Goal: Information Seeking & Learning: Get advice/opinions

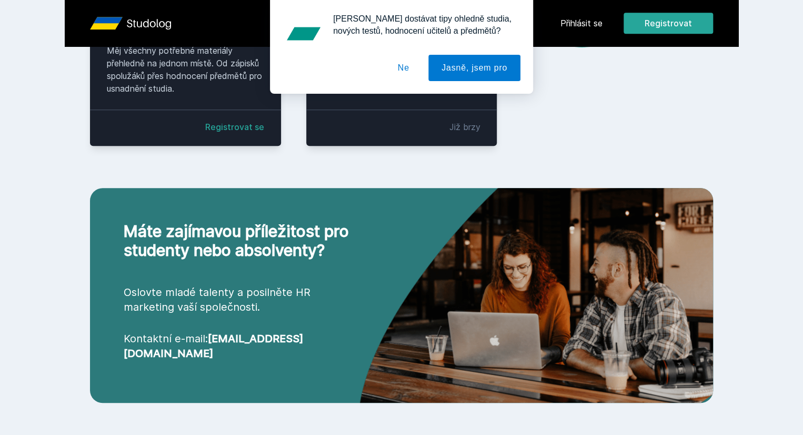
scroll to position [316, 0]
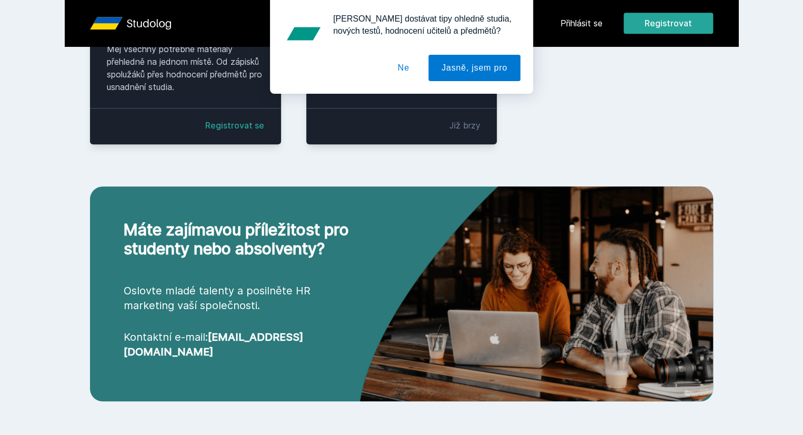
click at [405, 68] on button "Ne" at bounding box center [404, 68] width 38 height 26
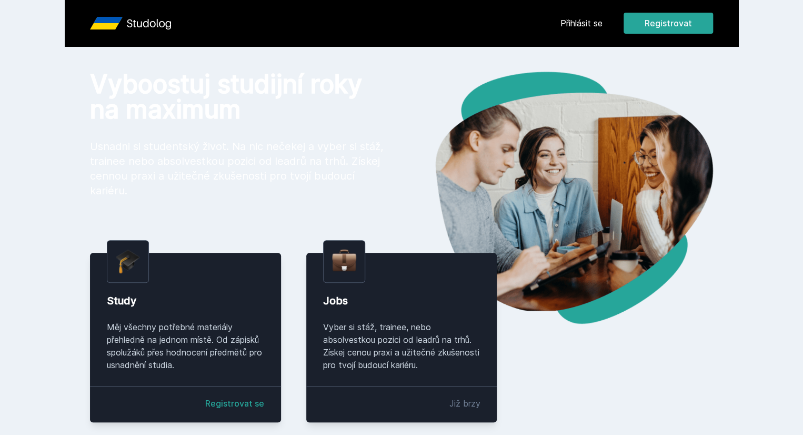
scroll to position [0, 0]
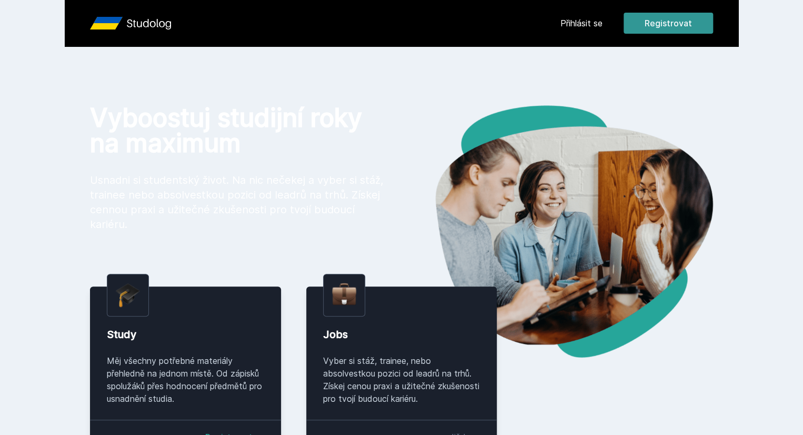
click at [710, 22] on button "Registrovat" at bounding box center [668, 23] width 89 height 21
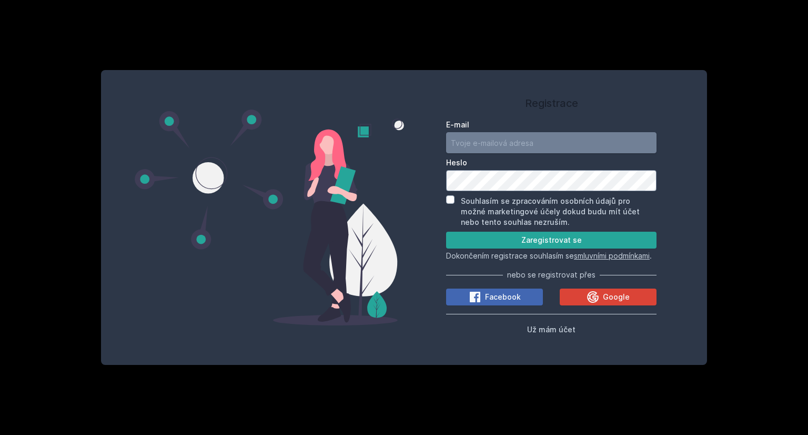
click at [538, 139] on input "E-mail" at bounding box center [551, 142] width 211 height 21
click at [471, 142] on input "[EMAIL_ADDRESS][DOMAIN_NAME]" at bounding box center [551, 142] width 211 height 21
type input "[EMAIL_ADDRESS][DOMAIN_NAME]"
click at [542, 238] on button "Zaregistrovat se" at bounding box center [551, 240] width 211 height 17
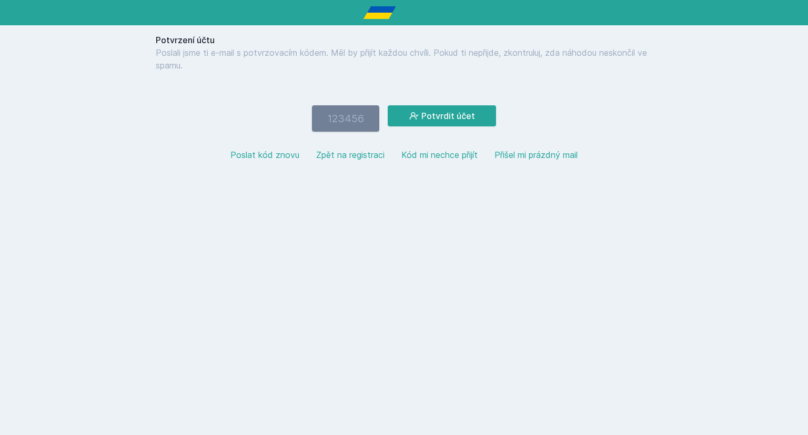
paste input "687304"
type input "687304"
click at [427, 115] on button "Potvrdit účet" at bounding box center [442, 115] width 108 height 21
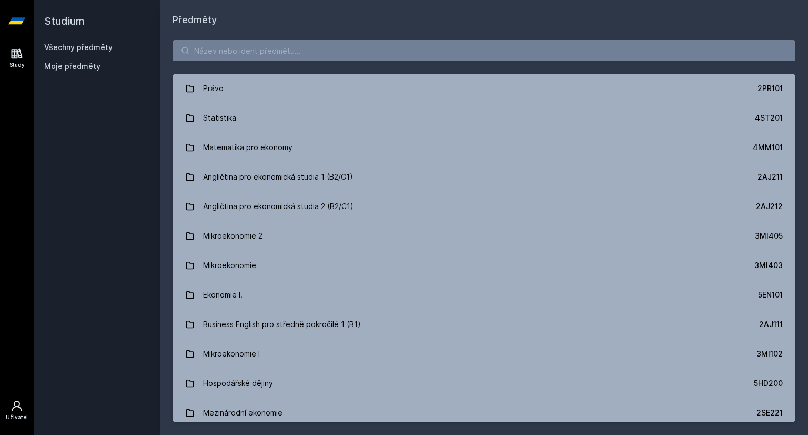
click at [12, 409] on icon at bounding box center [17, 406] width 11 height 11
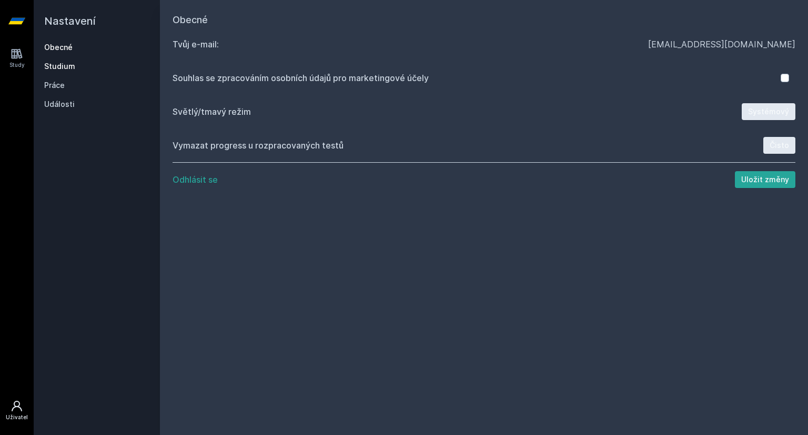
click at [66, 64] on link "Studium" at bounding box center [96, 66] width 105 height 11
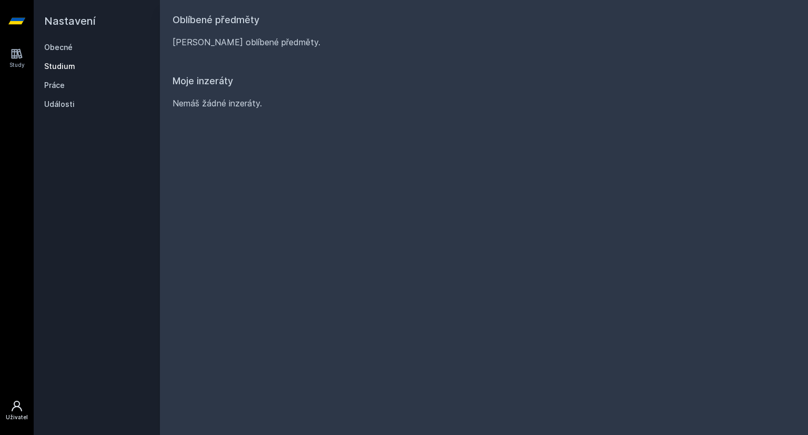
click at [59, 91] on div "Obecné Studium Práce Události" at bounding box center [96, 75] width 105 height 67
click at [58, 87] on link "Práce" at bounding box center [96, 85] width 105 height 11
click at [63, 103] on link "Události" at bounding box center [96, 104] width 105 height 11
click at [63, 48] on link "Obecné" at bounding box center [96, 47] width 105 height 11
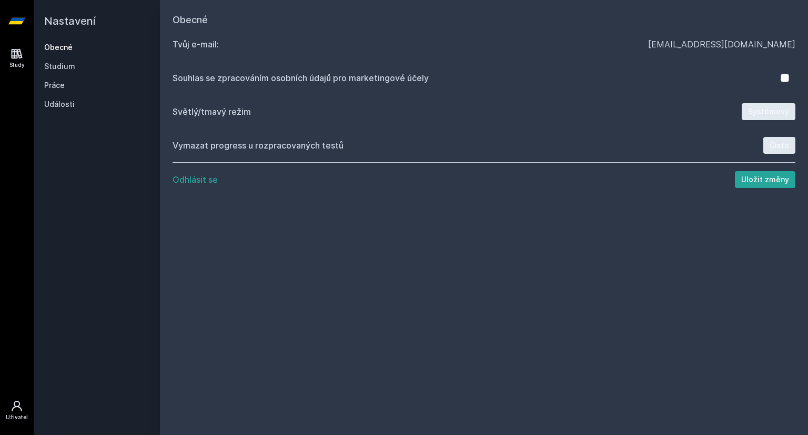
click at [17, 56] on icon at bounding box center [17, 54] width 11 height 10
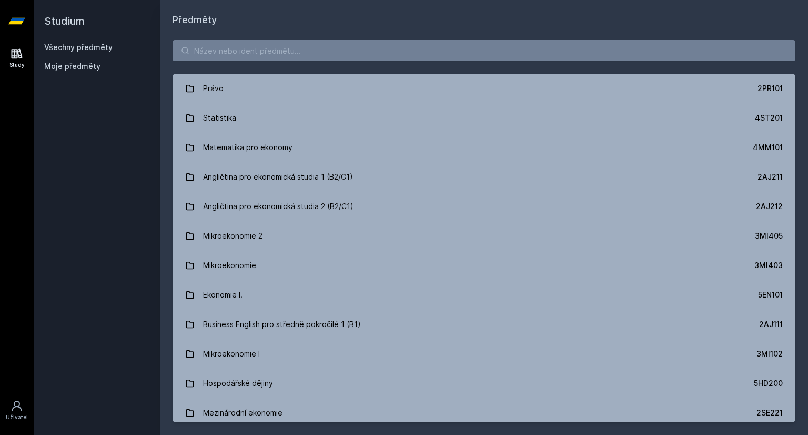
click at [15, 23] on icon at bounding box center [16, 21] width 17 height 6
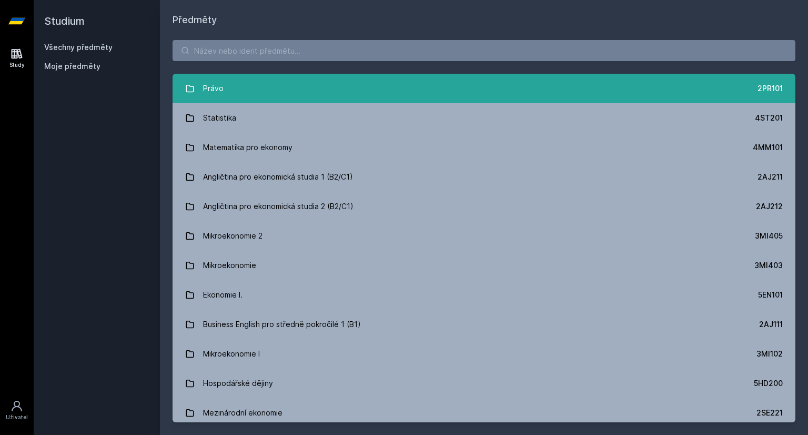
click at [291, 94] on link "Právo 2PR101" at bounding box center [484, 88] width 623 height 29
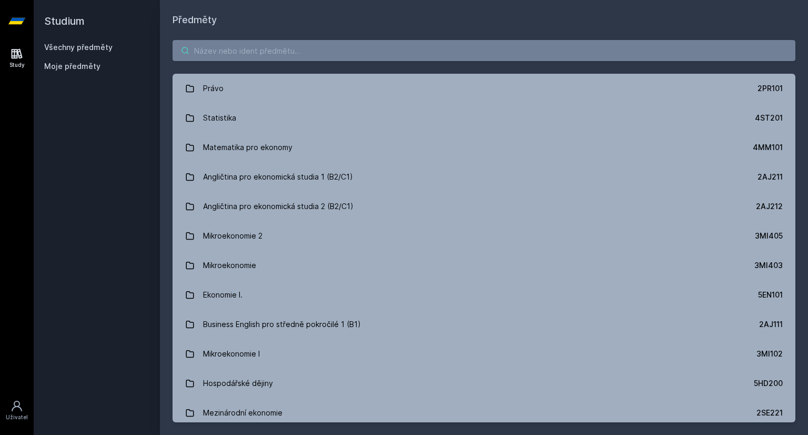
click at [304, 56] on input "search" at bounding box center [484, 50] width 623 height 21
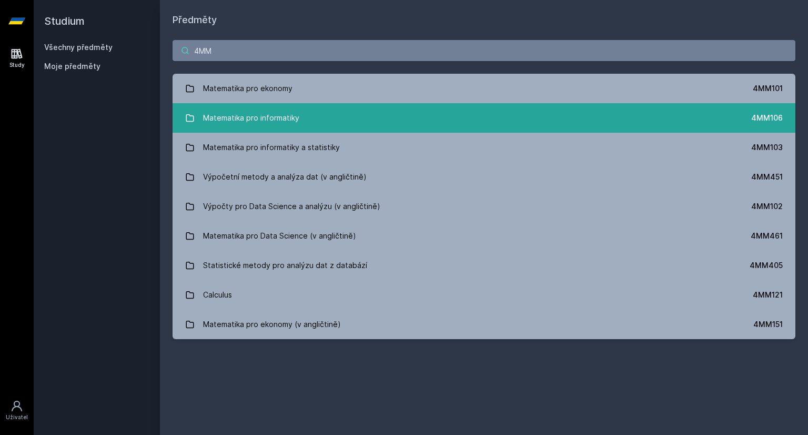
type input "4MM"
click at [337, 118] on link "Matematika pro informatiky 4MM106" at bounding box center [484, 117] width 623 height 29
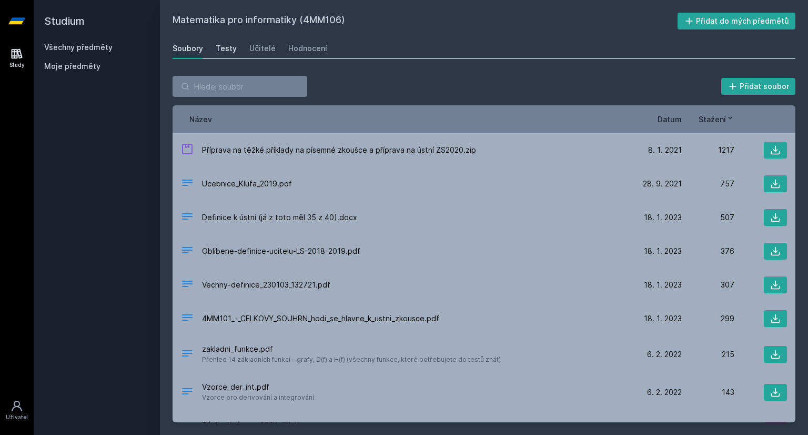
click at [228, 46] on div "Testy" at bounding box center [226, 48] width 21 height 11
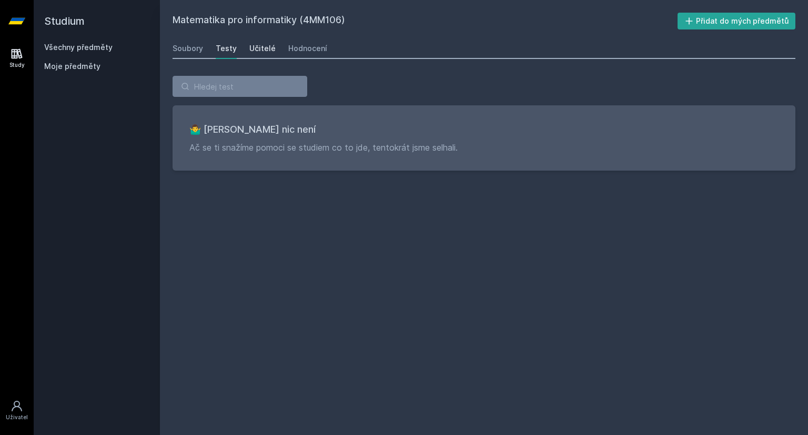
click at [262, 48] on div "Učitelé" at bounding box center [262, 48] width 26 height 11
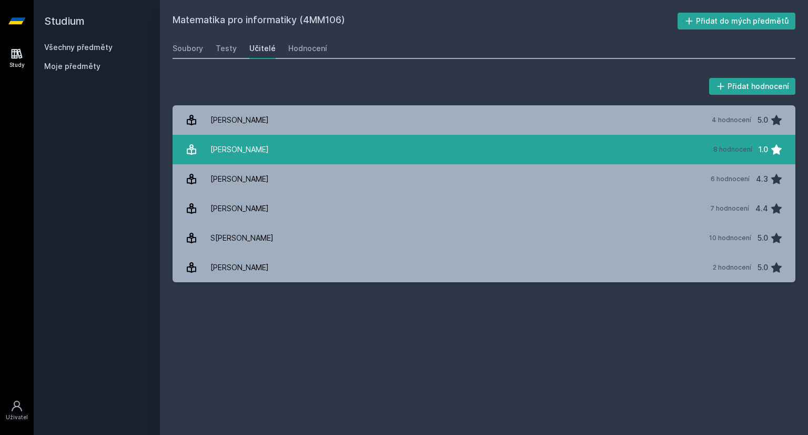
click at [327, 149] on link "H[PERSON_NAME] 8 hodnocení 1.0" at bounding box center [484, 149] width 623 height 29
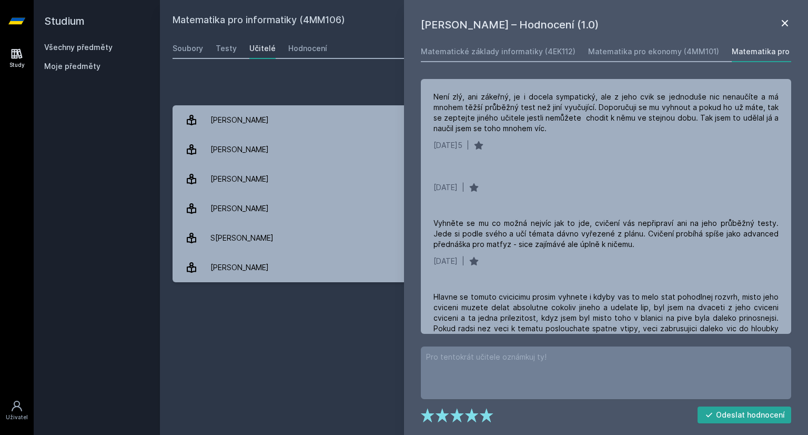
click at [785, 24] on icon at bounding box center [785, 23] width 6 height 6
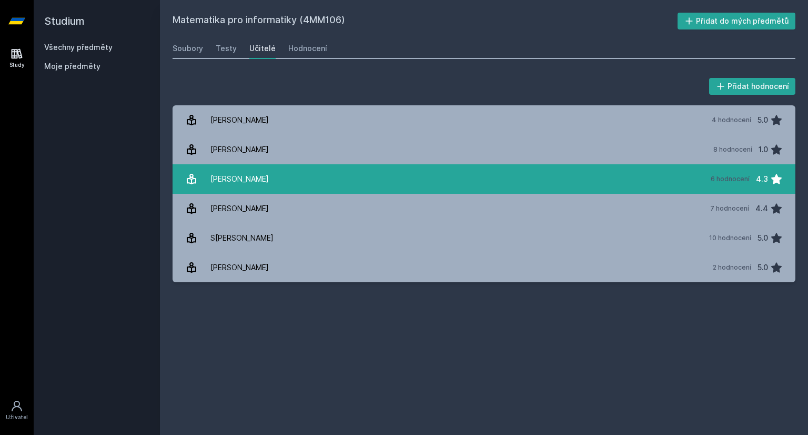
click at [518, 182] on link "[PERSON_NAME] 6 hodnocení 4.3" at bounding box center [484, 178] width 623 height 29
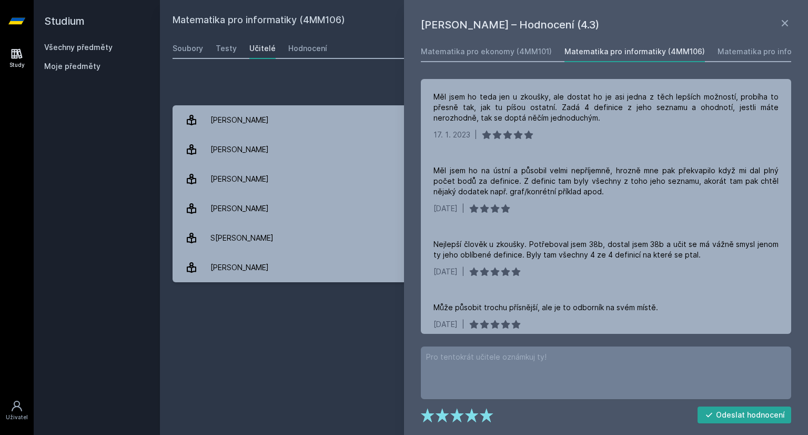
click at [785, 23] on icon at bounding box center [785, 23] width 6 height 6
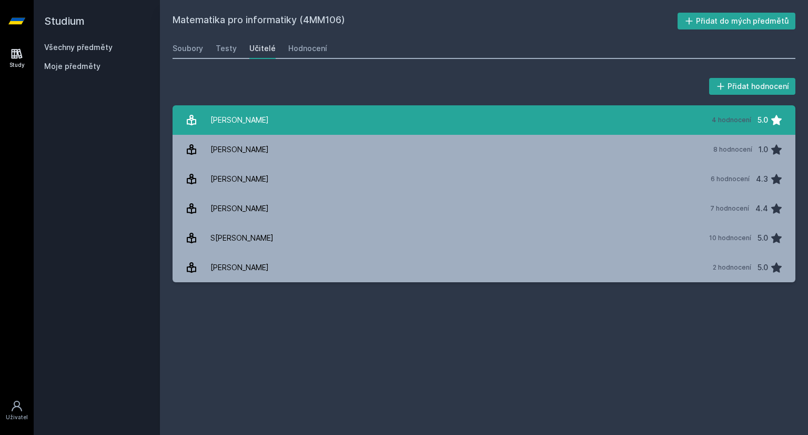
click at [454, 125] on link "[PERSON_NAME] 4 hodnocení 5.0" at bounding box center [484, 119] width 623 height 29
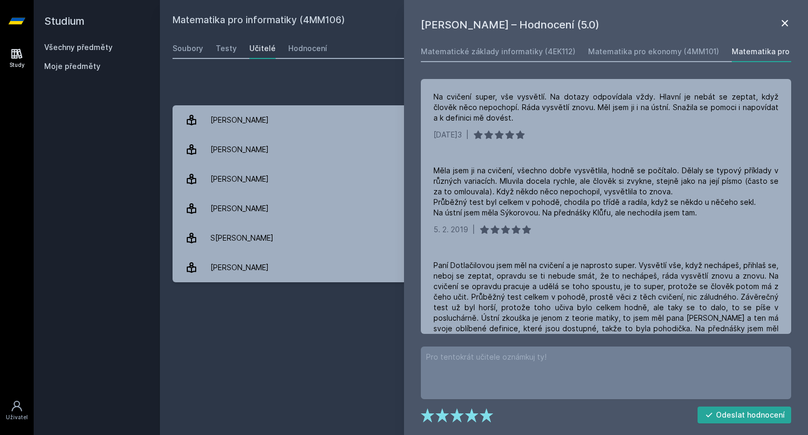
click at [786, 21] on icon at bounding box center [785, 23] width 13 height 13
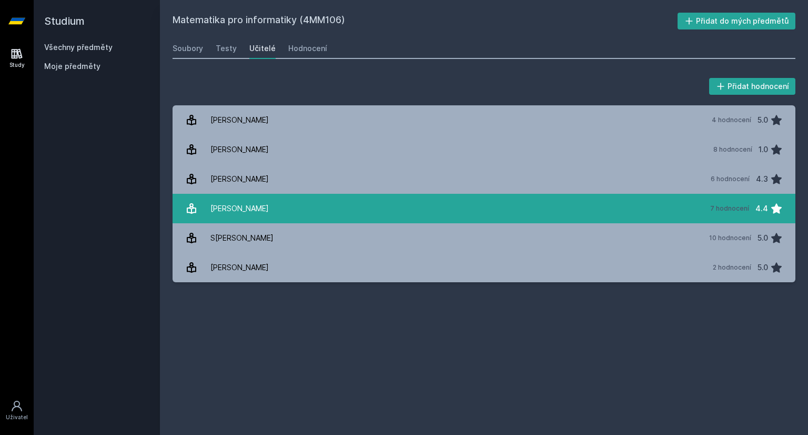
click at [429, 213] on link "[PERSON_NAME] 7 hodnocení 4.4" at bounding box center [484, 208] width 623 height 29
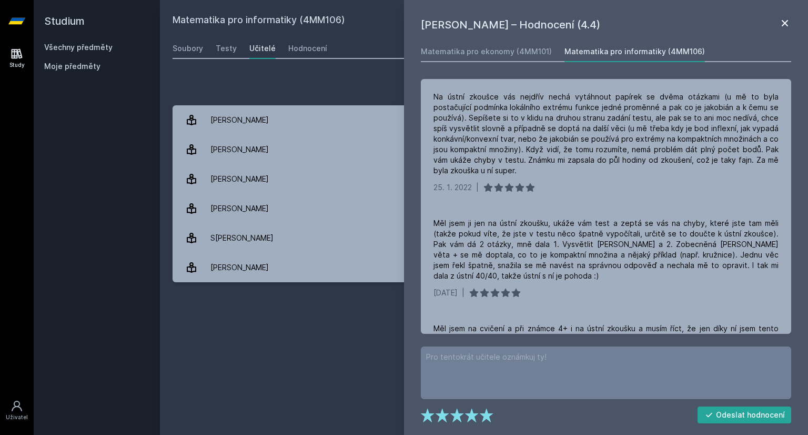
click at [791, 18] on icon at bounding box center [785, 23] width 13 height 13
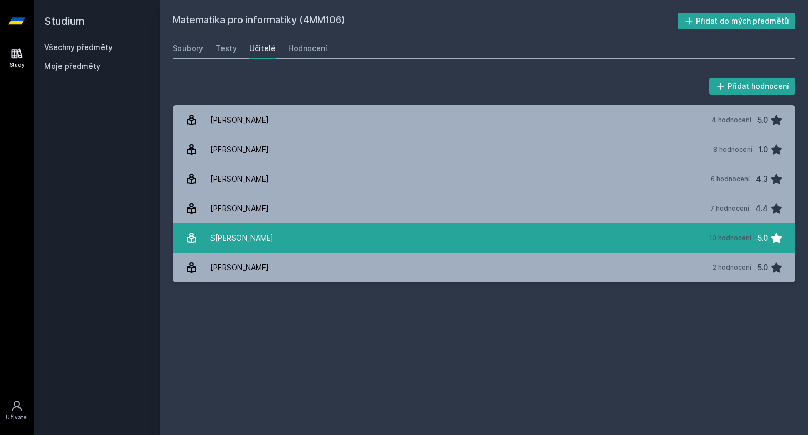
click at [541, 234] on link "[PERSON_NAME] 10 hodnocení 5.0" at bounding box center [484, 237] width 623 height 29
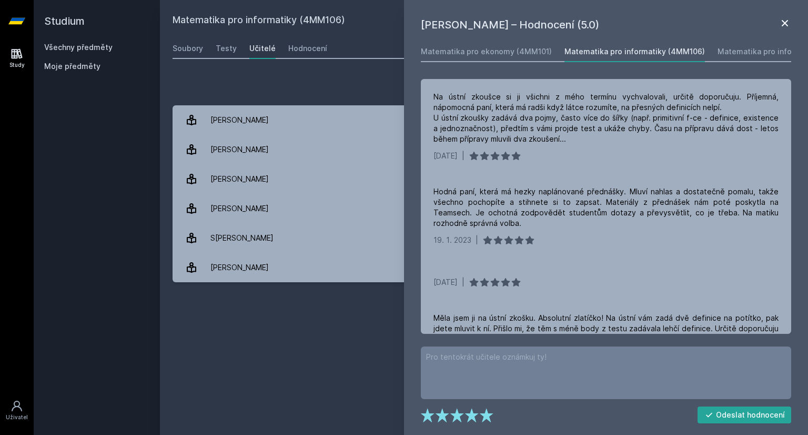
click at [786, 23] on icon at bounding box center [785, 23] width 13 height 13
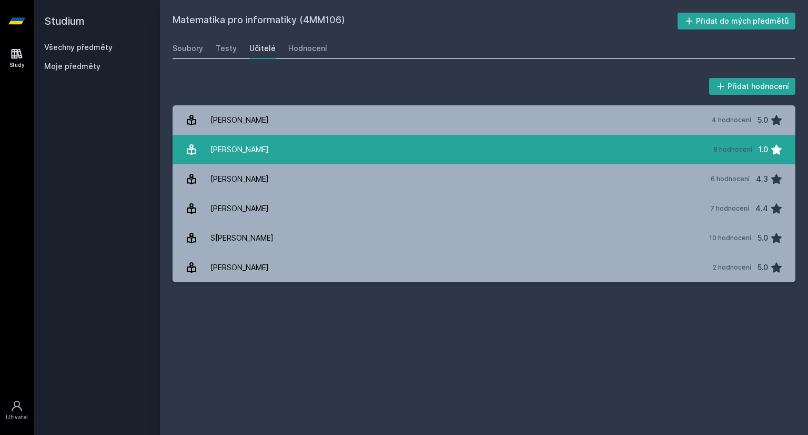
click at [608, 148] on link "H[PERSON_NAME] 8 hodnocení 1.0" at bounding box center [484, 149] width 623 height 29
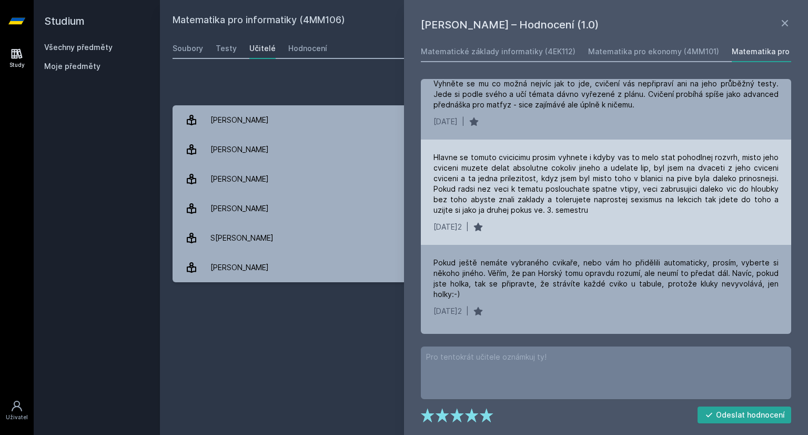
scroll to position [158, 0]
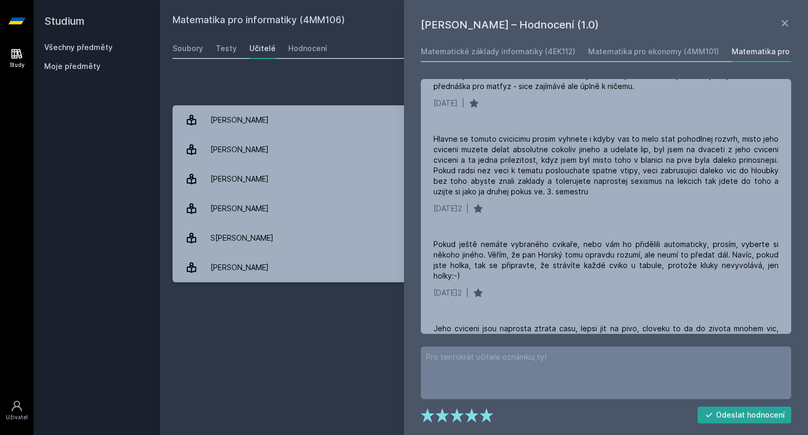
click at [347, 68] on div "Přidat hodnocení [PERSON_NAME] – Hodnocení (1.0) Matematické základy informatik…" at bounding box center [484, 179] width 648 height 232
click at [783, 22] on icon at bounding box center [785, 23] width 13 height 13
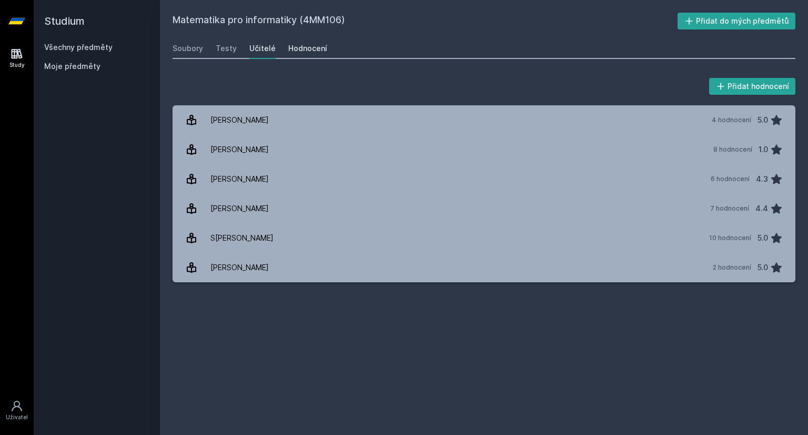
drag, startPoint x: 326, startPoint y: 49, endPoint x: 309, endPoint y: 49, distance: 16.9
click at [313, 49] on div "Soubory Testy Učitelé Hodnocení" at bounding box center [484, 48] width 623 height 21
click at [309, 49] on div "Hodnocení" at bounding box center [307, 48] width 39 height 11
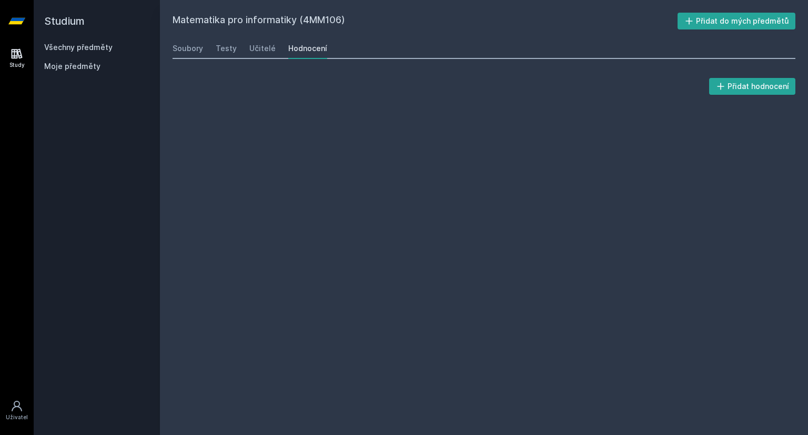
click at [385, 52] on div "Soubory Testy Učitelé Hodnocení" at bounding box center [484, 48] width 623 height 21
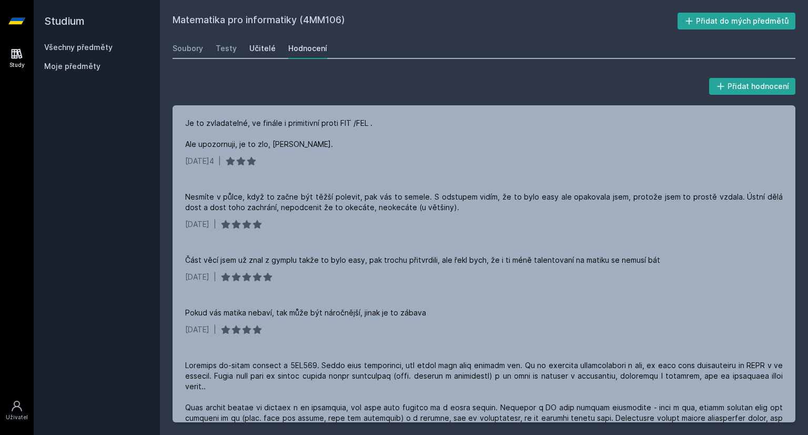
click at [256, 48] on div "Učitelé" at bounding box center [262, 48] width 26 height 11
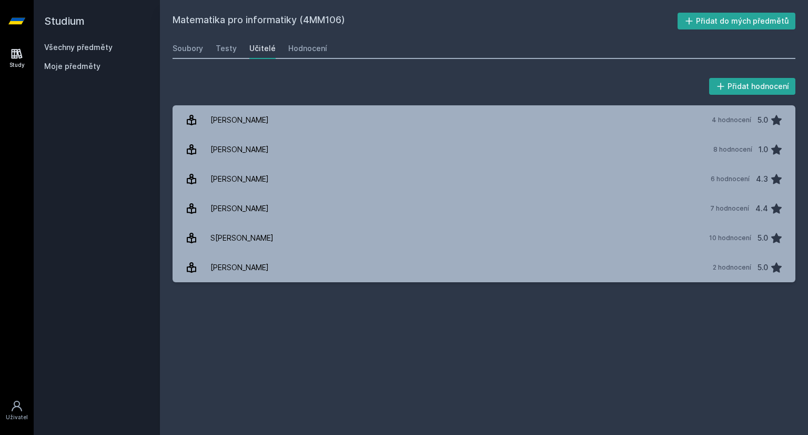
click at [15, 23] on icon at bounding box center [16, 21] width 17 height 6
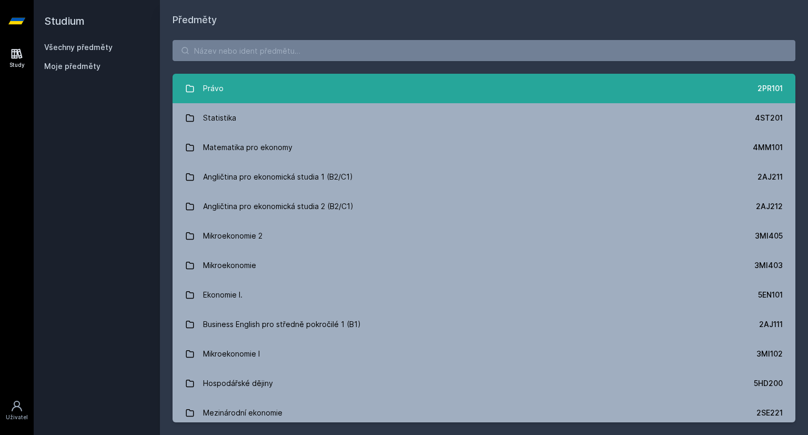
click at [257, 84] on link "Právo 2PR101" at bounding box center [484, 88] width 623 height 29
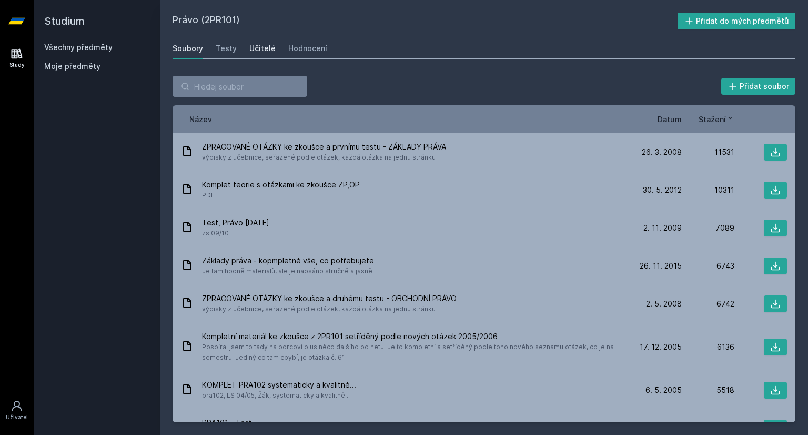
click at [254, 50] on div "Učitelé" at bounding box center [262, 48] width 26 height 11
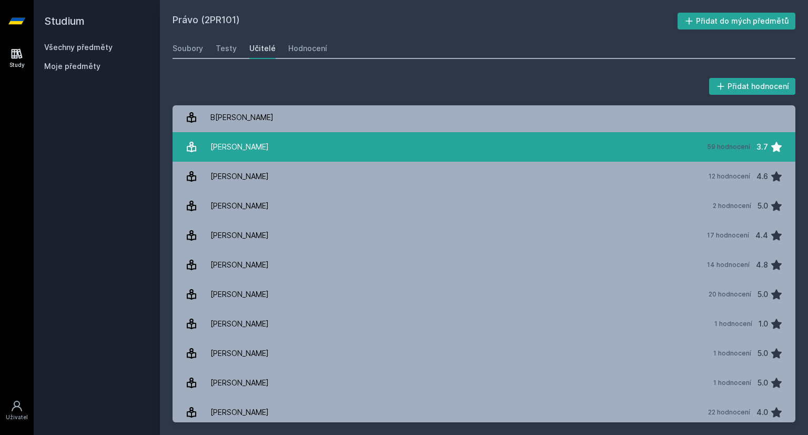
scroll to position [105, 0]
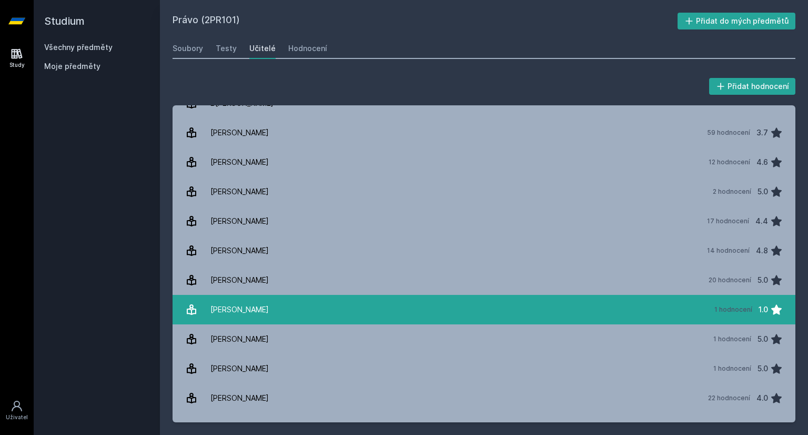
click at [368, 309] on link "[PERSON_NAME] 1 hodnocení 1.0" at bounding box center [484, 309] width 623 height 29
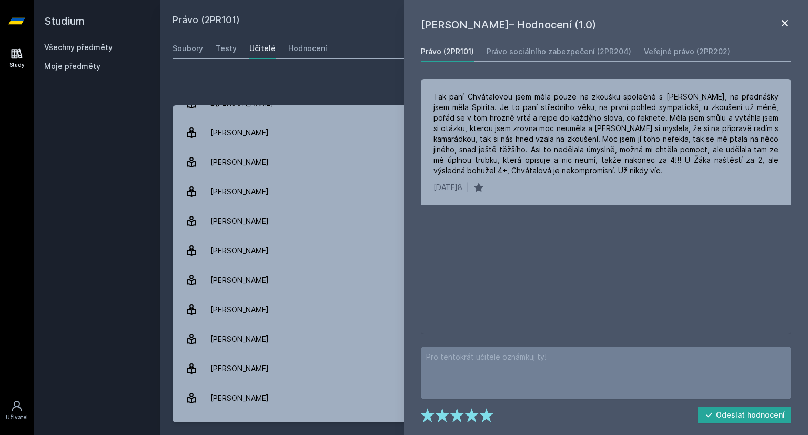
click at [782, 25] on icon at bounding box center [785, 23] width 13 height 13
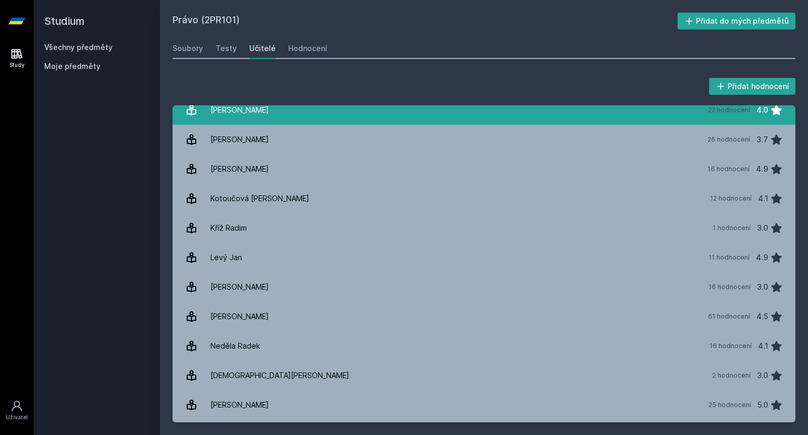
scroll to position [421, 0]
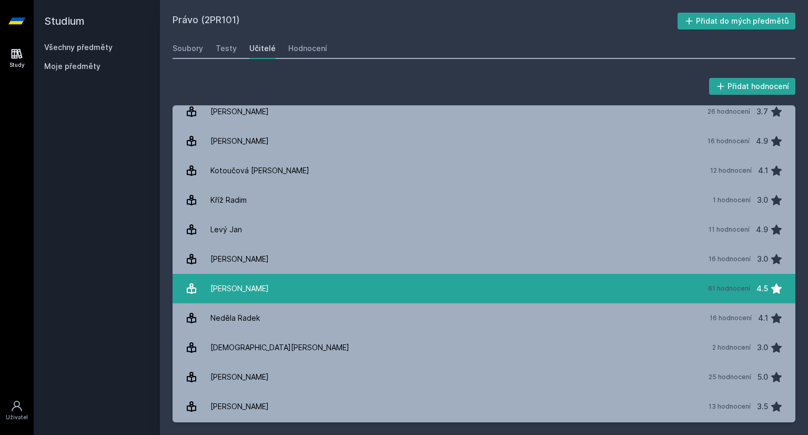
click at [495, 294] on link "M[PERSON_NAME] 61 hodnocení 4.5" at bounding box center [484, 288] width 623 height 29
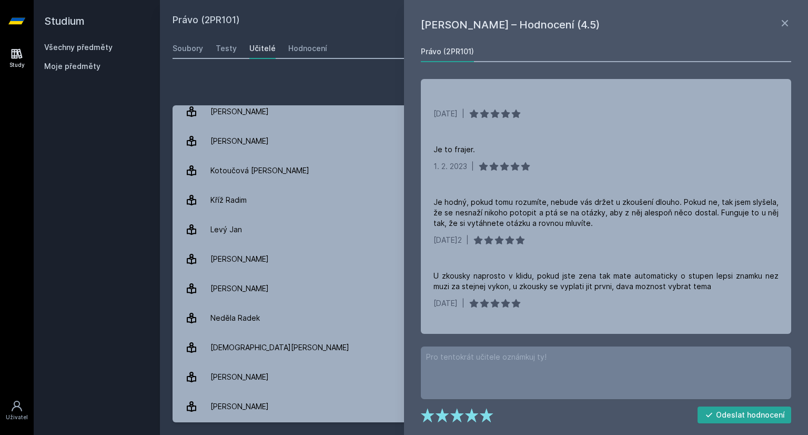
scroll to position [316, 0]
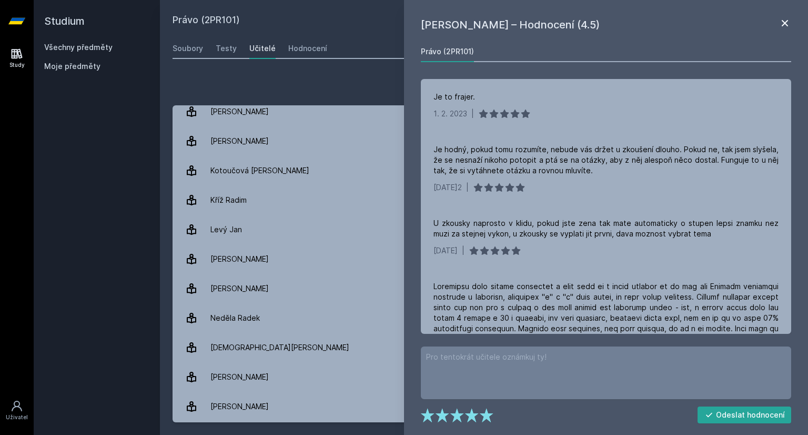
click at [785, 24] on icon at bounding box center [785, 23] width 13 height 13
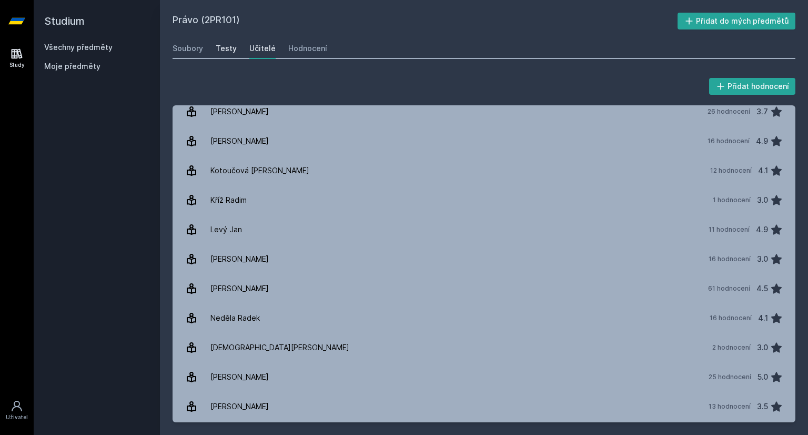
click at [226, 48] on div "Testy" at bounding box center [226, 48] width 21 height 11
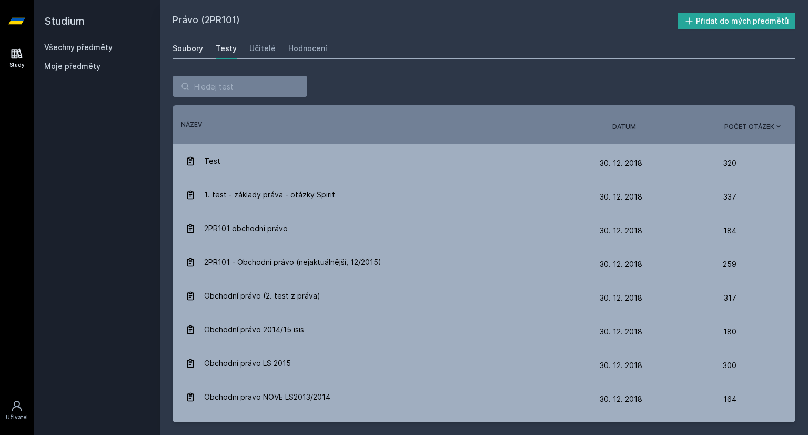
click at [192, 48] on div "Soubory" at bounding box center [188, 48] width 31 height 11
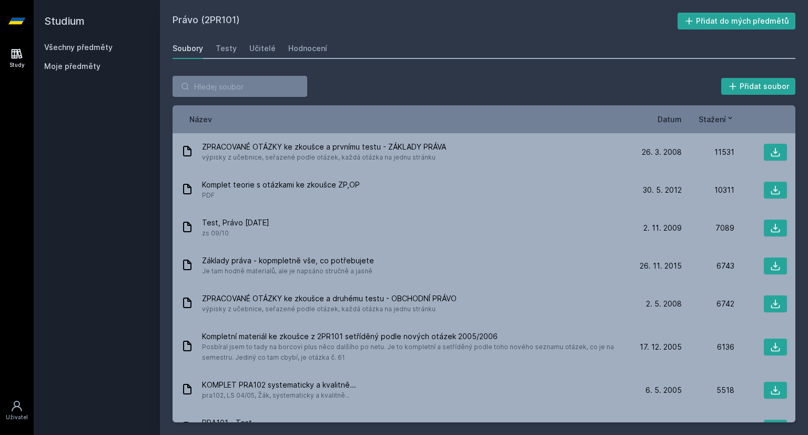
drag, startPoint x: 89, startPoint y: 34, endPoint x: 100, endPoint y: 40, distance: 12.3
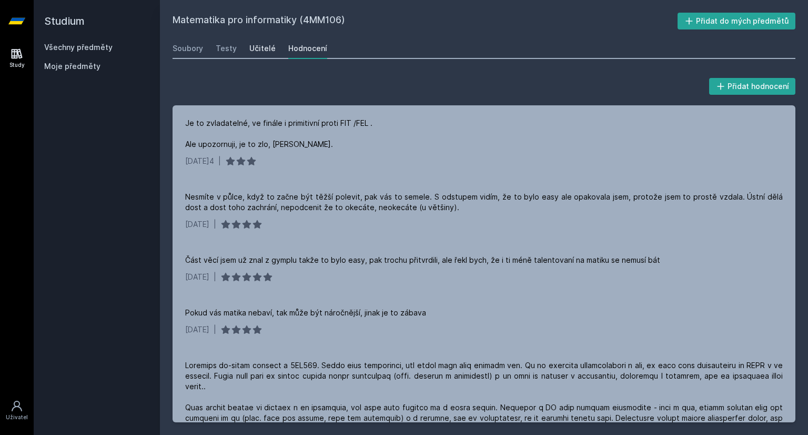
click at [262, 51] on div "Učitelé" at bounding box center [262, 48] width 26 height 11
